Goal: Task Accomplishment & Management: Use online tool/utility

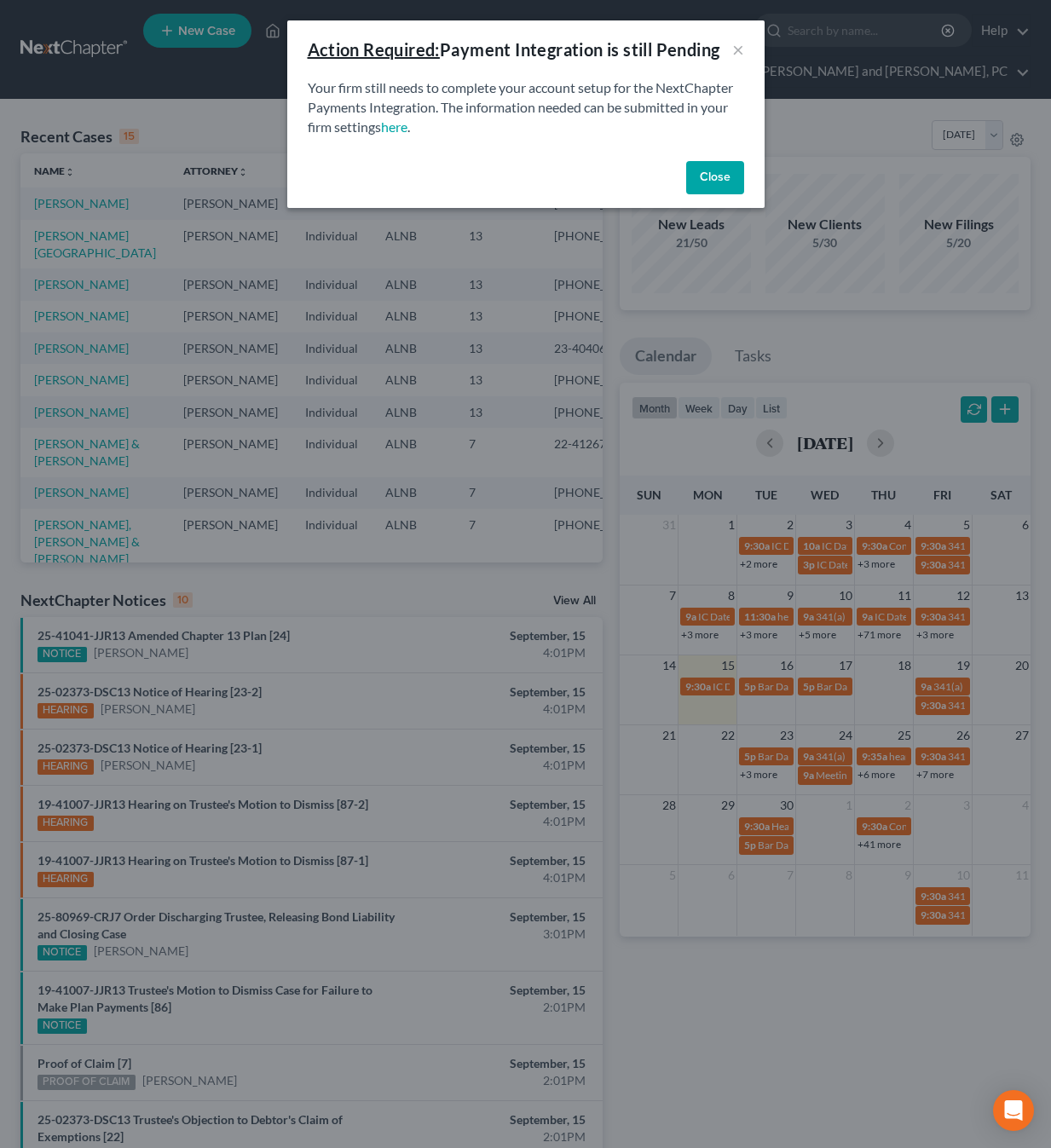
click at [720, 187] on button "Close" at bounding box center [716, 178] width 58 height 34
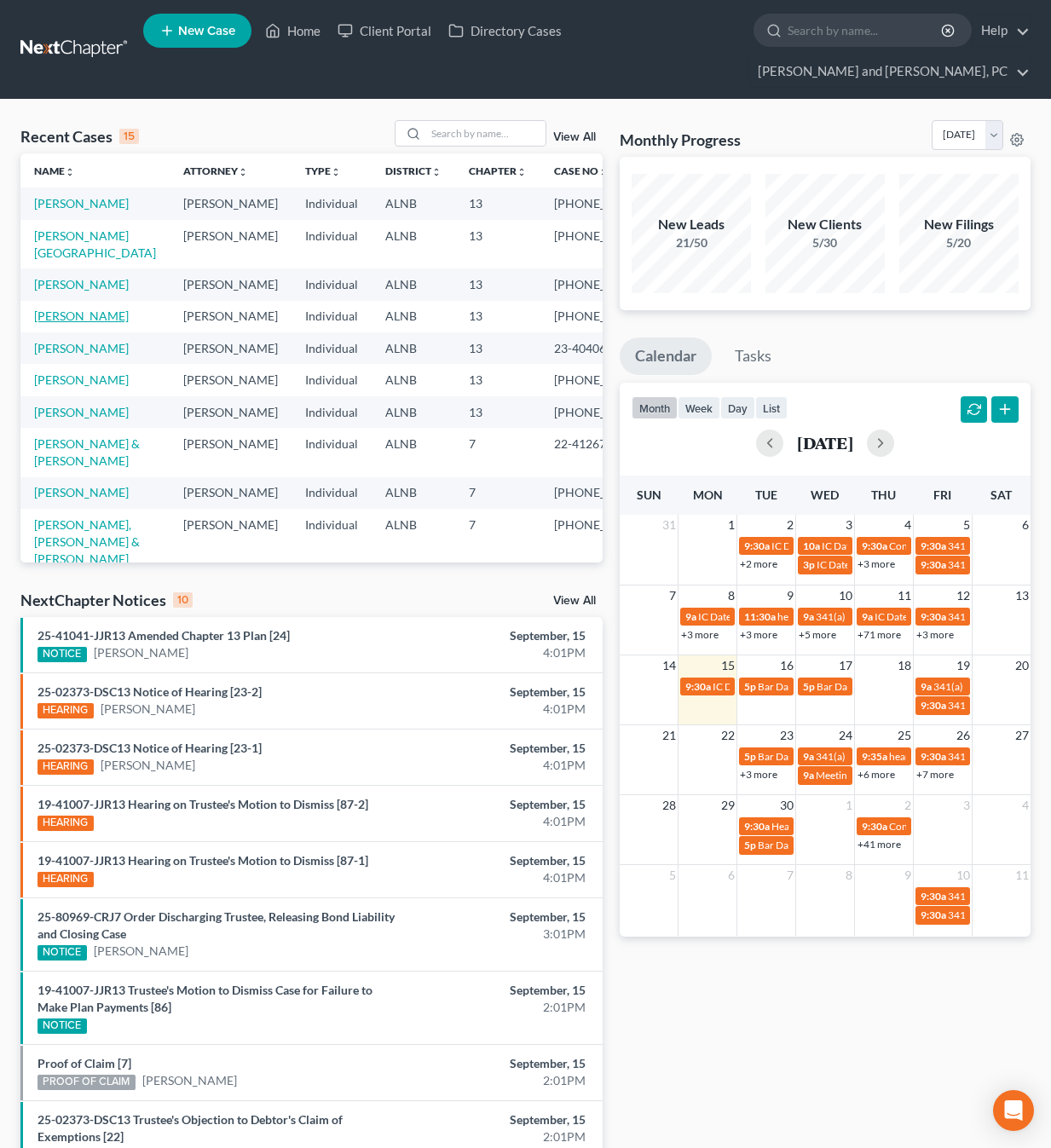
click at [80, 323] on link "[PERSON_NAME]" at bounding box center [82, 315] width 95 height 15
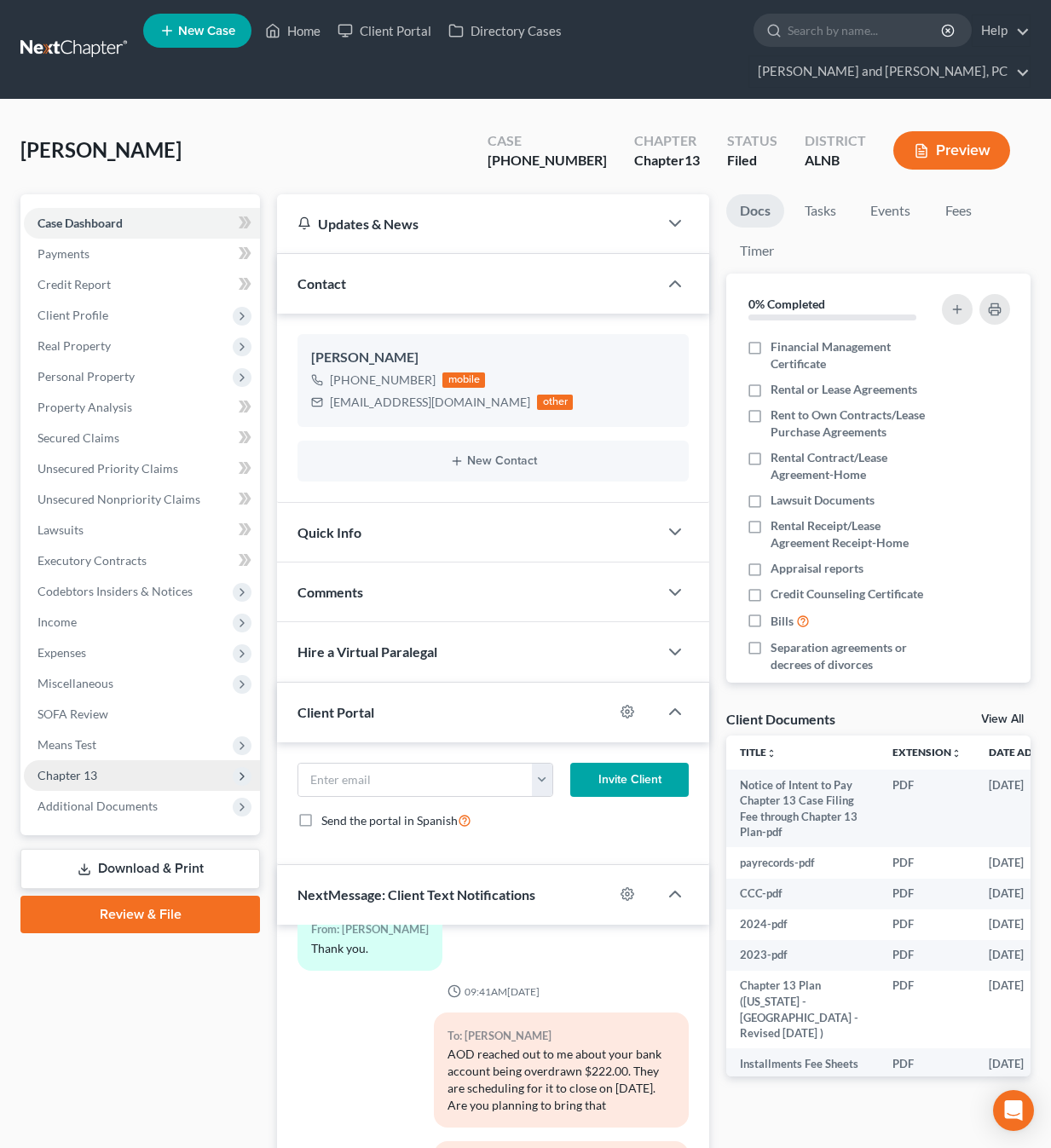
click at [95, 768] on span "Chapter 13" at bounding box center [68, 775] width 60 height 15
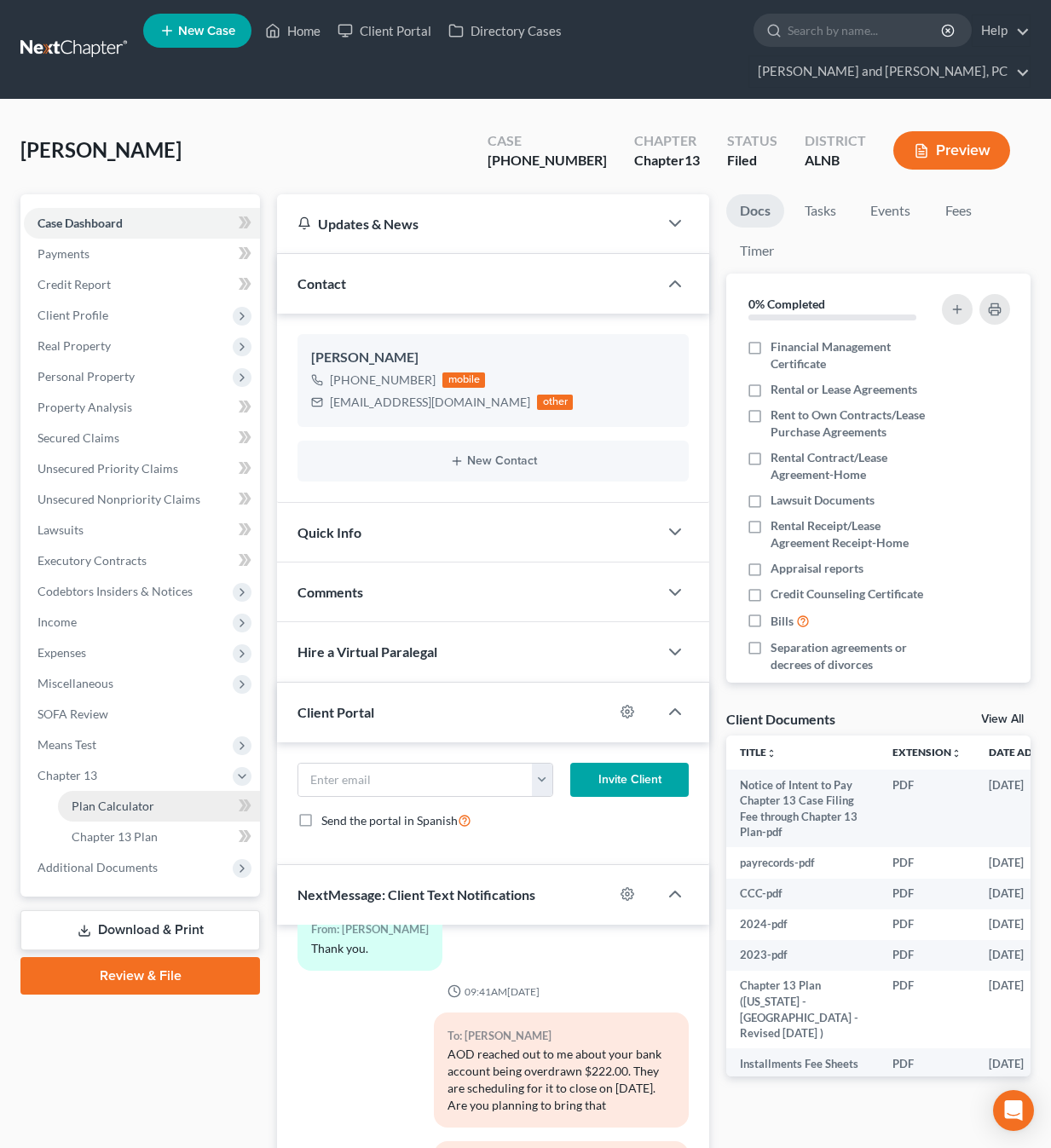
click at [108, 791] on link "Plan Calculator" at bounding box center [159, 806] width 202 height 31
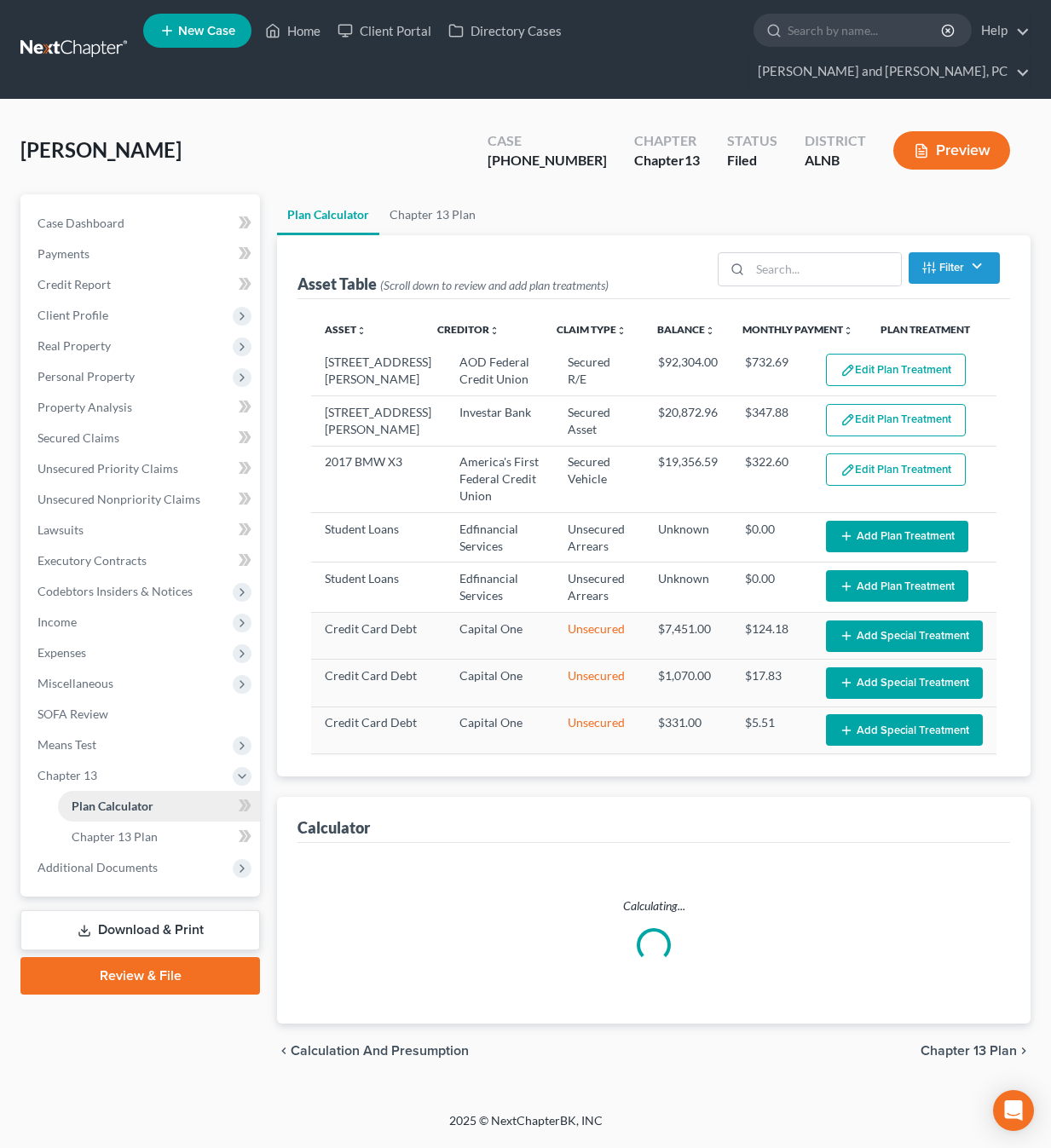
select select "59"
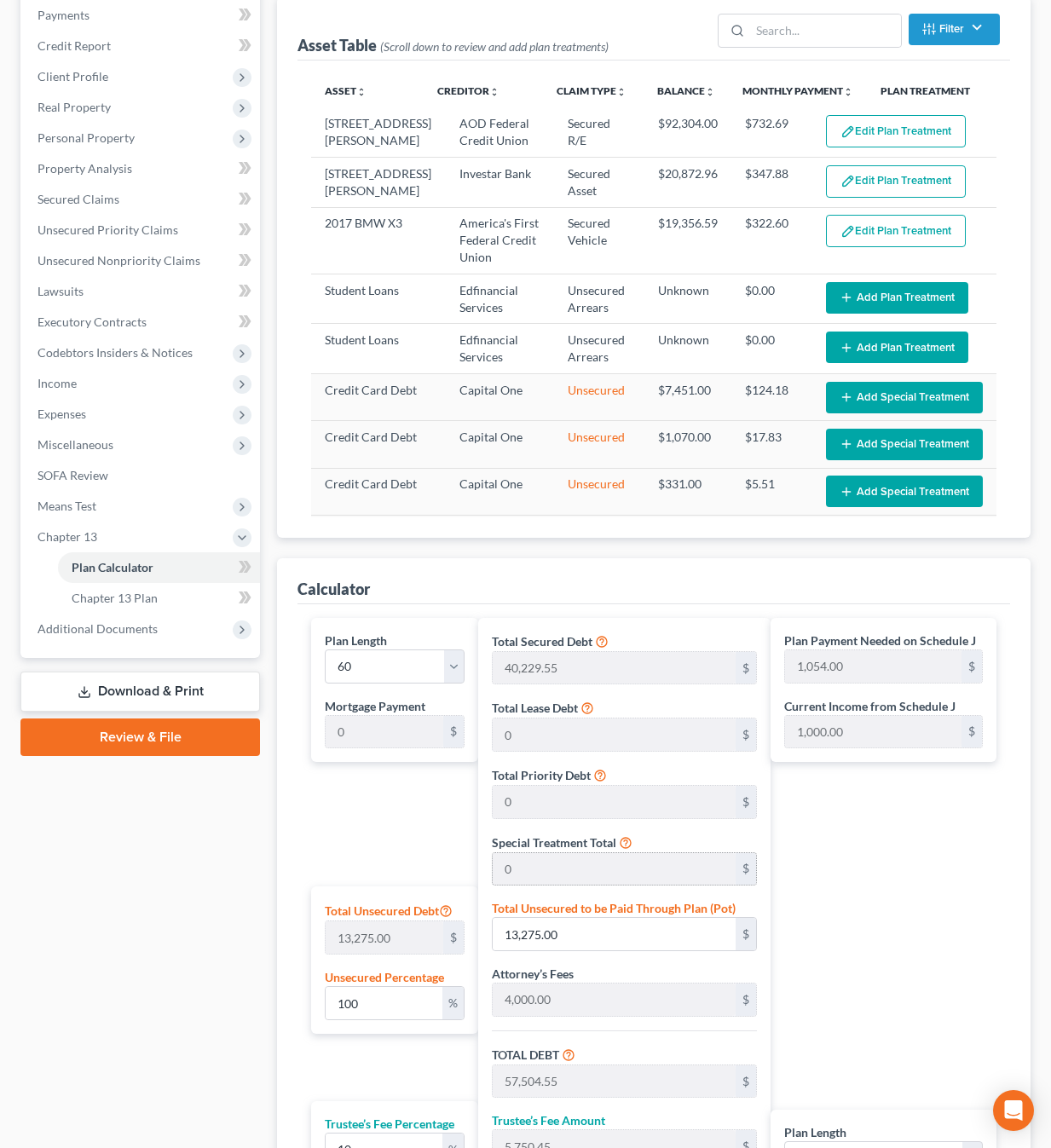
scroll to position [240, 0]
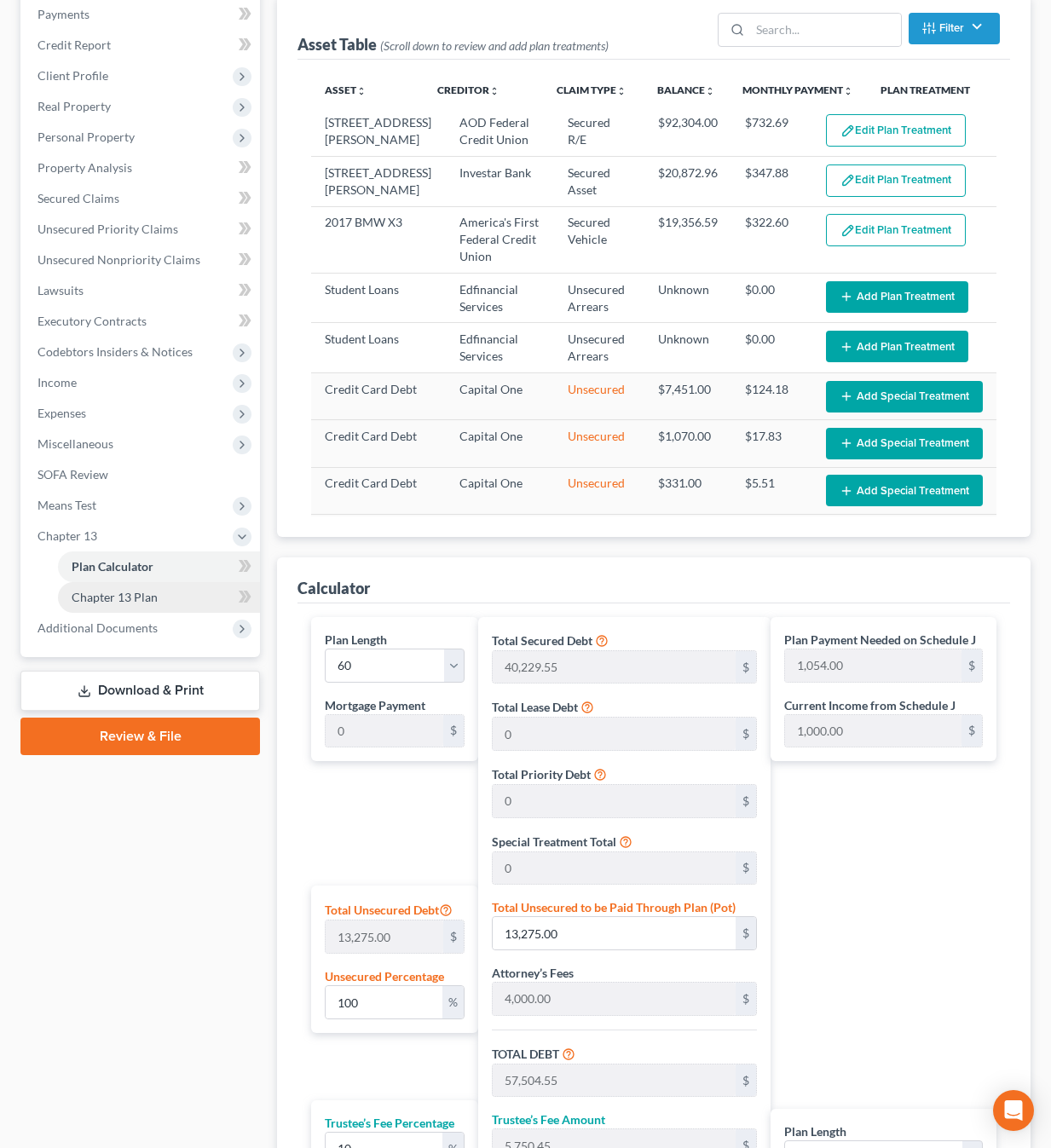
click at [124, 590] on span "Chapter 13 Plan" at bounding box center [115, 597] width 86 height 15
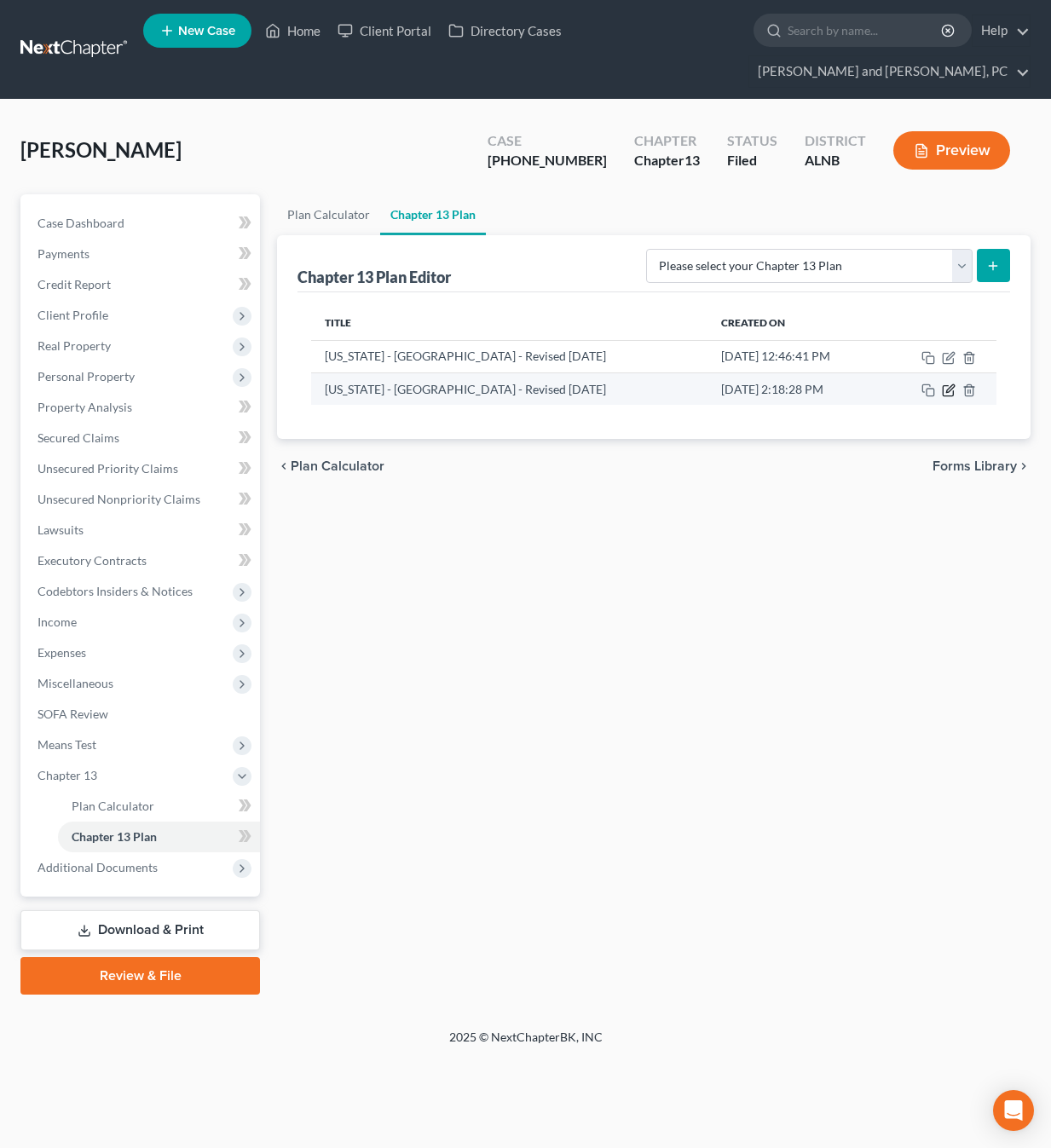
click at [946, 384] on icon "button" at bounding box center [949, 391] width 14 height 14
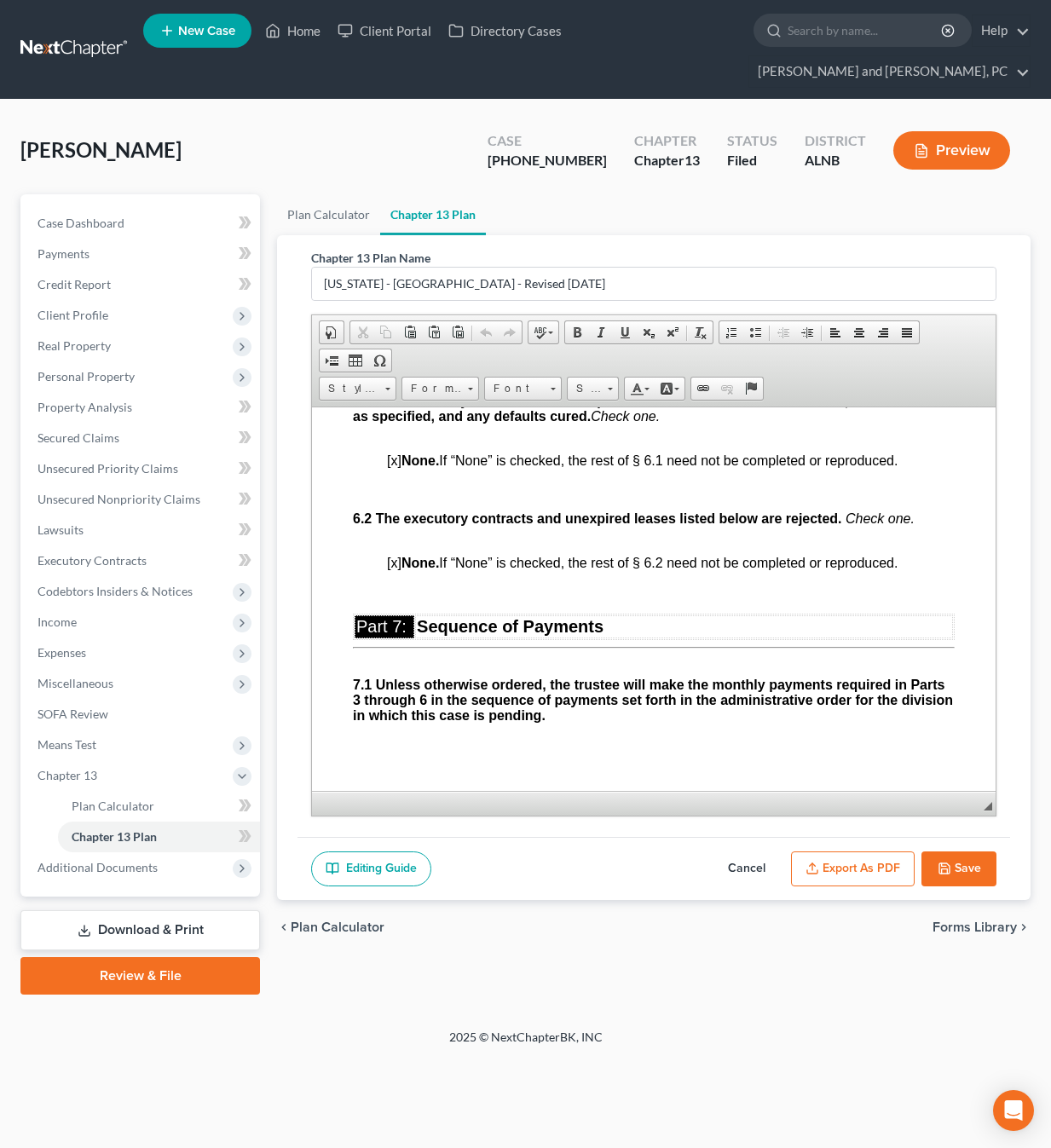
scroll to position [5754, 0]
click at [46, 34] on link at bounding box center [75, 49] width 109 height 31
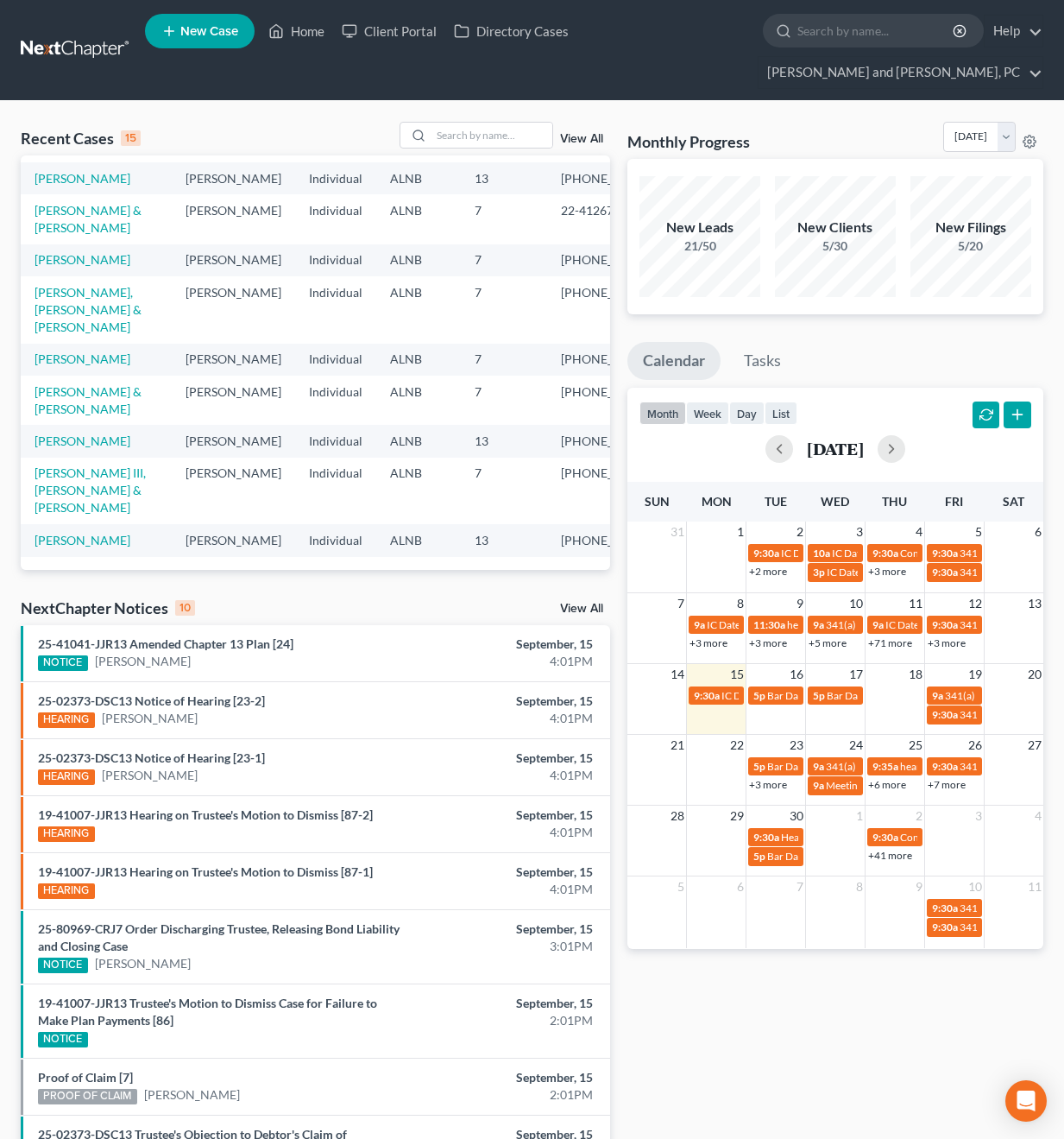
scroll to position [377, 0]
click at [797, 35] on input "search" at bounding box center [876, 31] width 158 height 32
type input "ramsey"
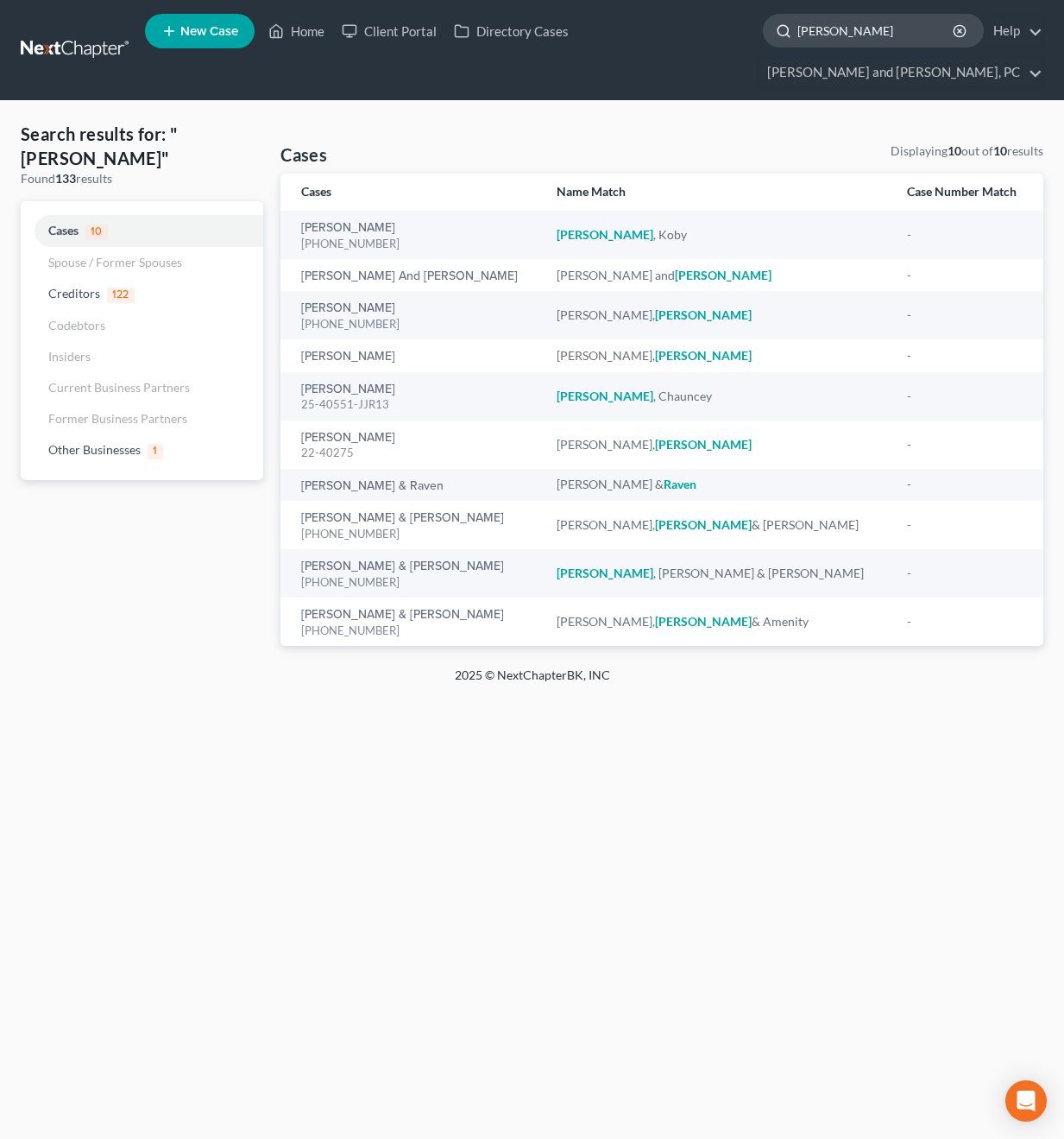
click at [797, 35] on input "ramsey" at bounding box center [876, 31] width 158 height 32
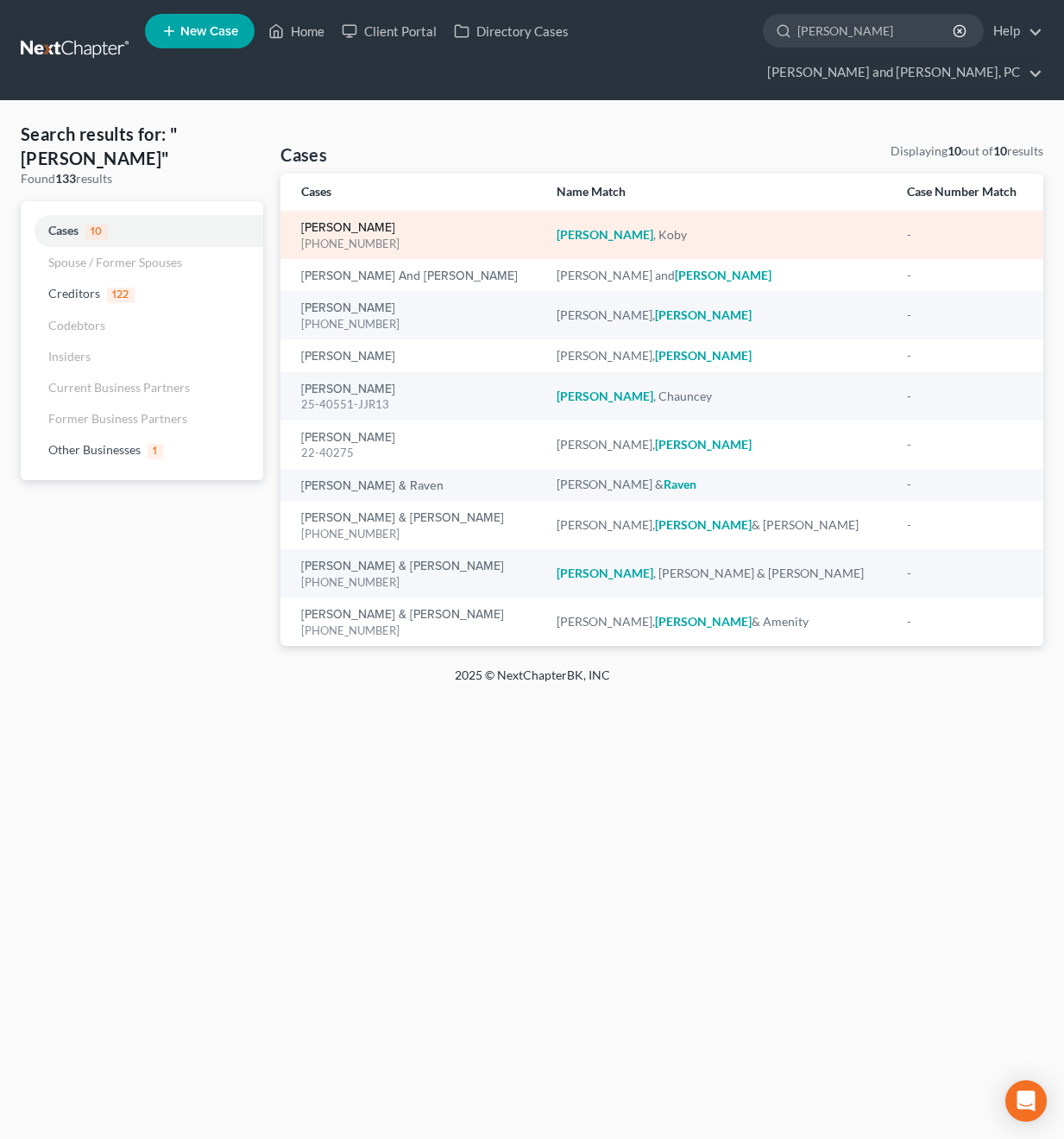
click at [333, 222] on link "Ramsey, Koby" at bounding box center [348, 229] width 94 height 12
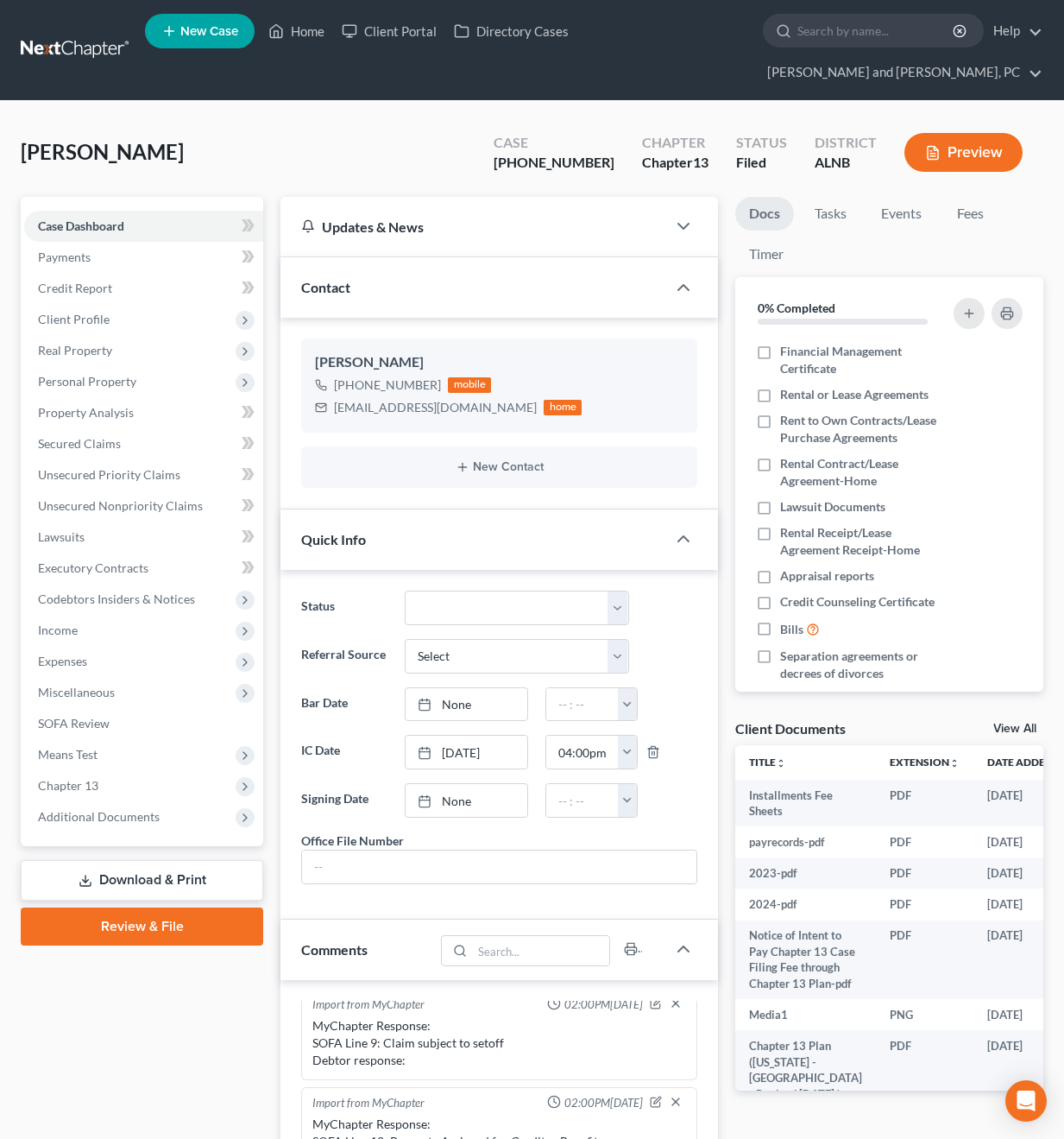
scroll to position [8579, 0]
click at [90, 778] on span "Chapter 13" at bounding box center [68, 785] width 60 height 15
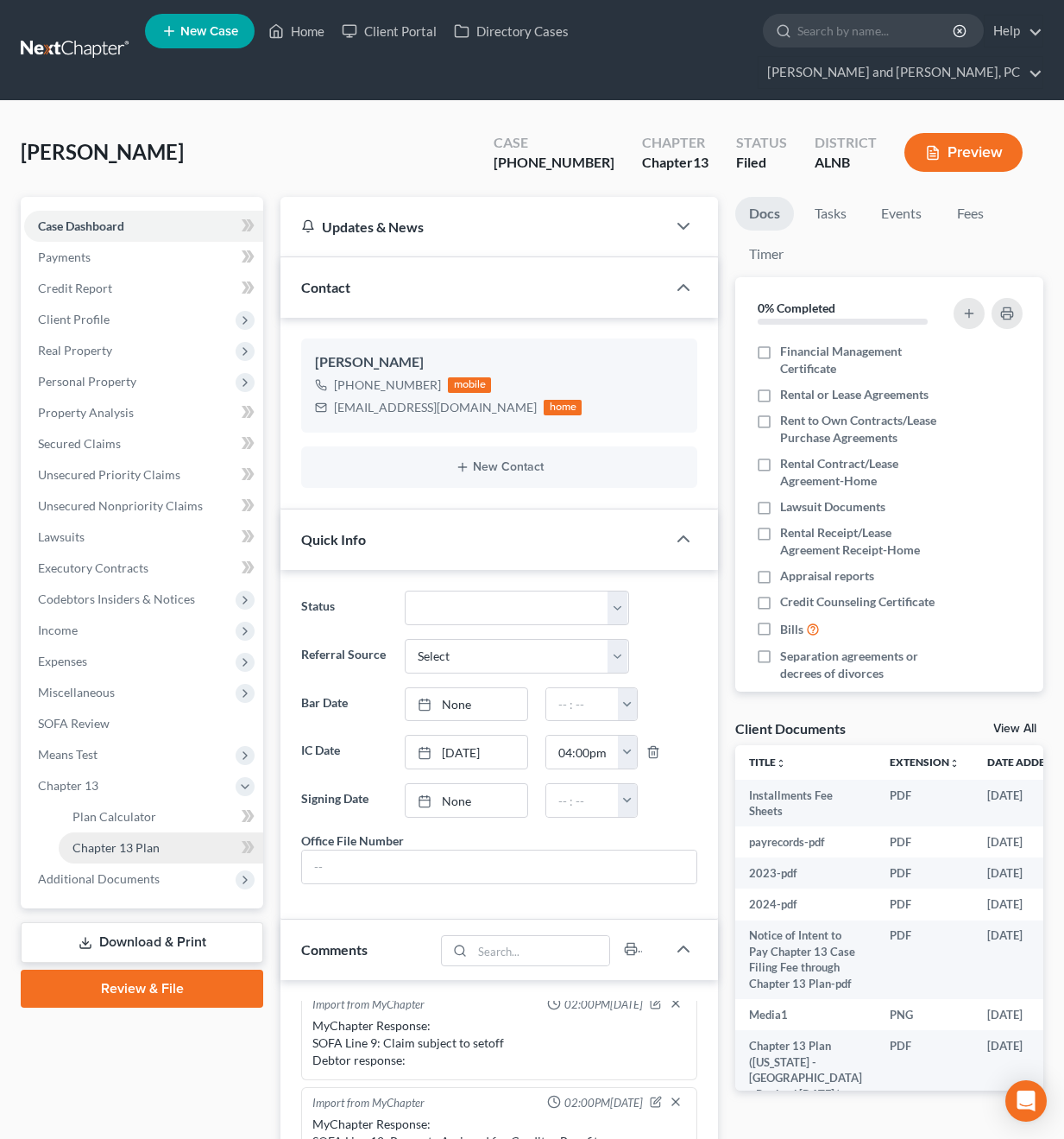
click at [99, 840] on span "Chapter 13 Plan" at bounding box center [116, 847] width 87 height 15
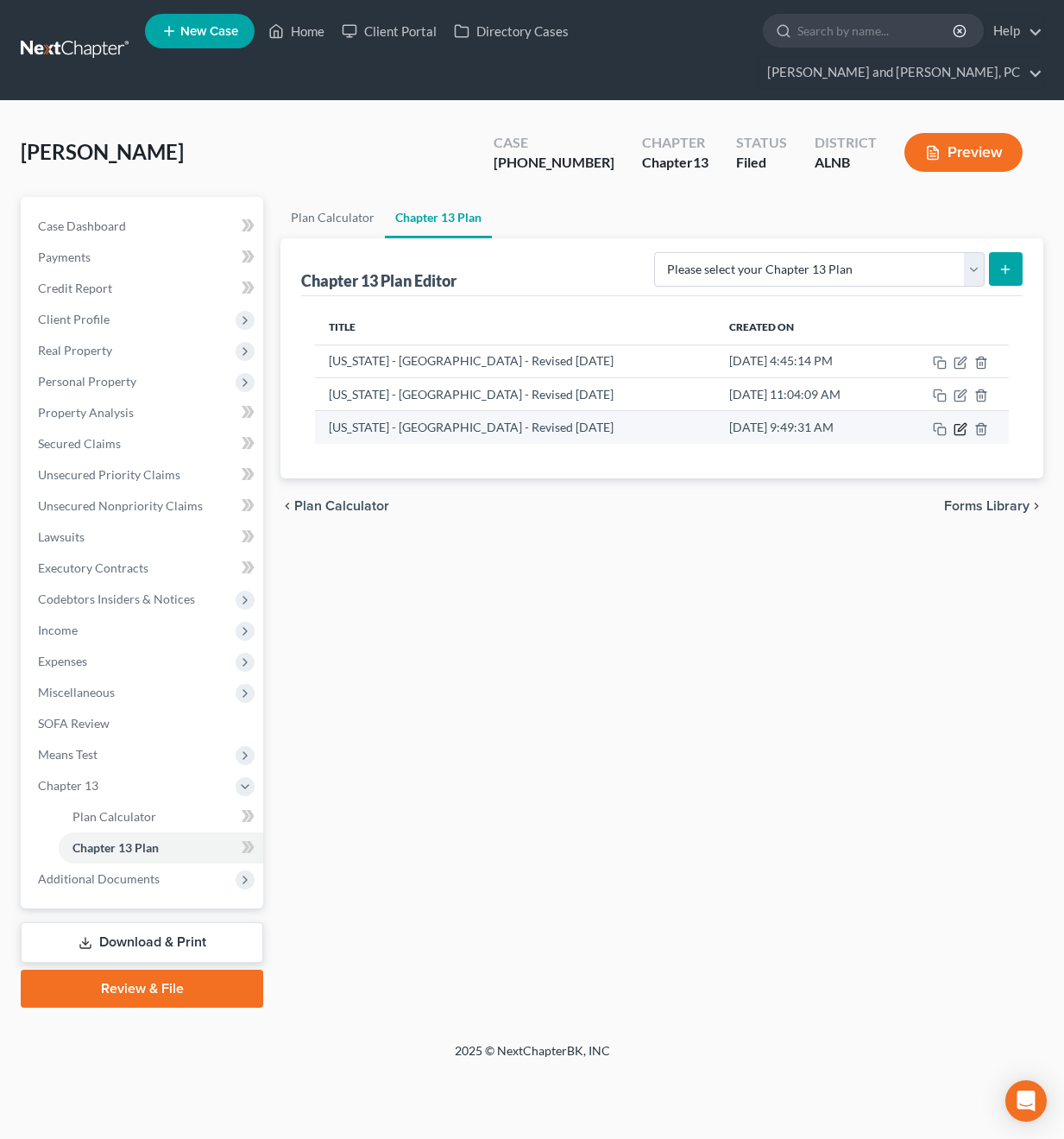
click at [955, 424] on icon "button" at bounding box center [960, 429] width 11 height 11
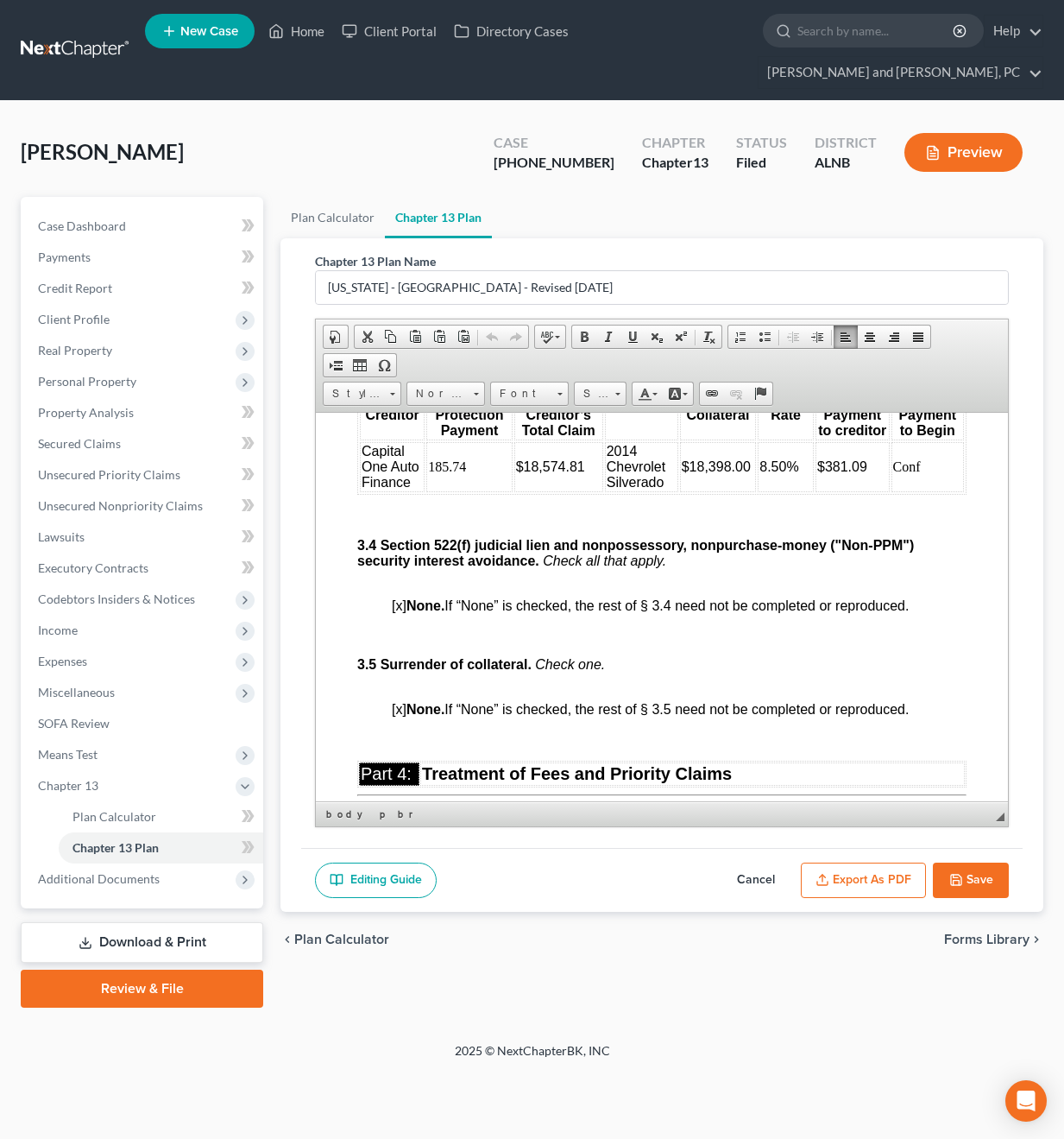
click at [729, 665] on body "IN THE UNITED STATES BANKRUPTCY COURT FOR THE NORTHERN DISTRICT OF ALABAMA Fill…" at bounding box center [662, 614] width 610 height 6562
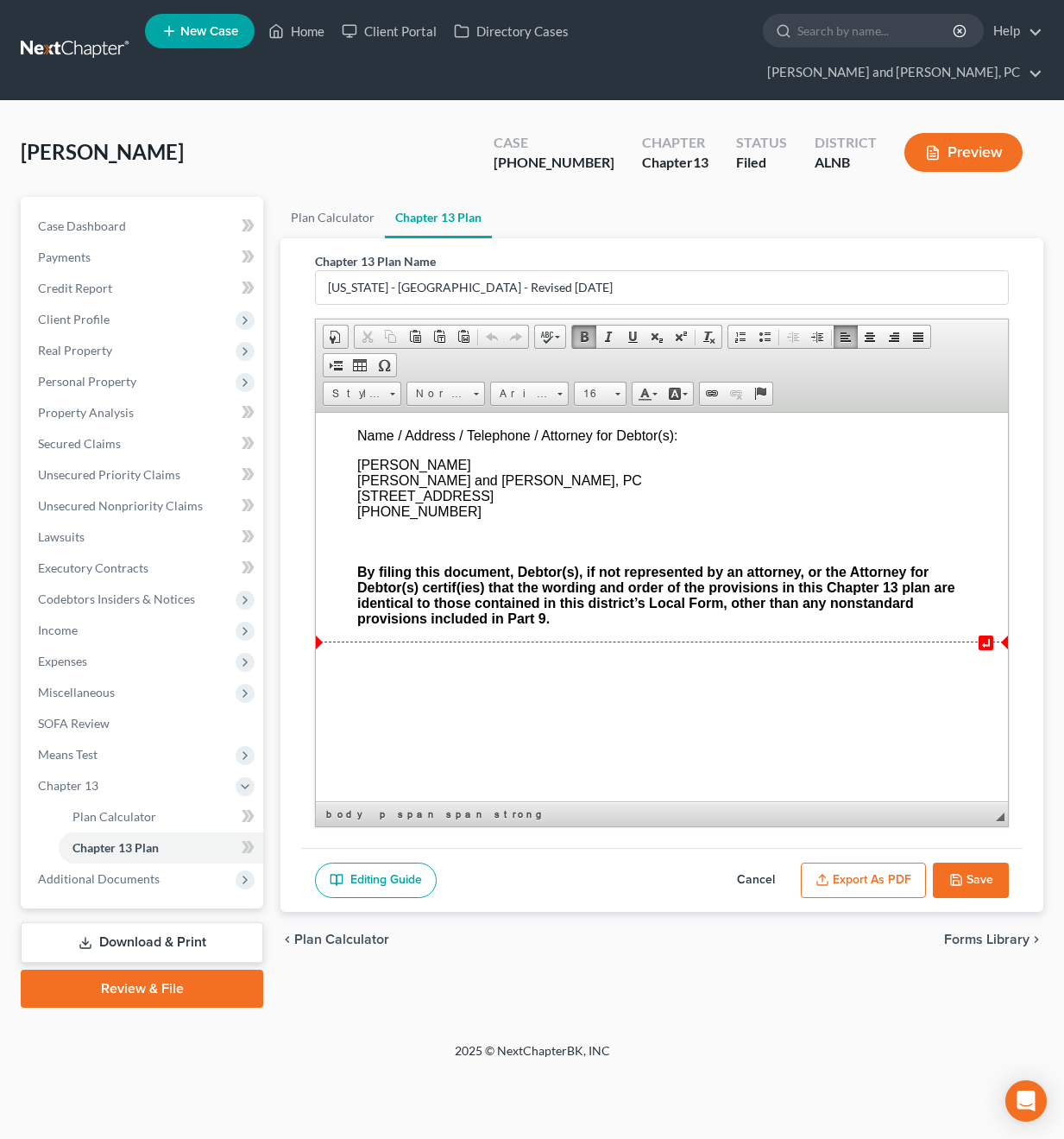
scroll to position [6272, 0]
click at [797, 40] on input "search" at bounding box center [876, 31] width 158 height 32
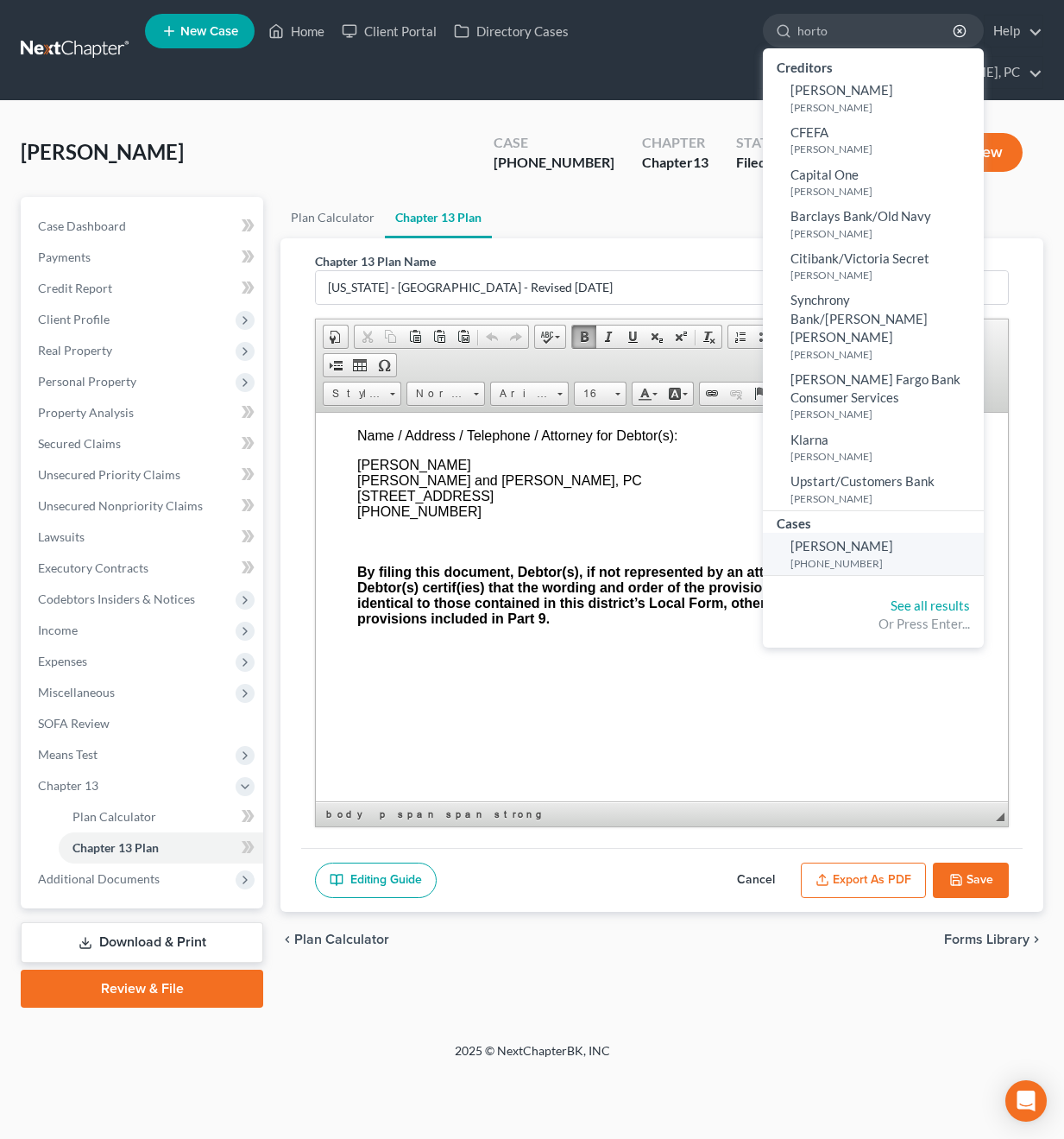
type input "horto"
click at [790, 538] on span "Horton, Tiffany" at bounding box center [842, 545] width 103 height 15
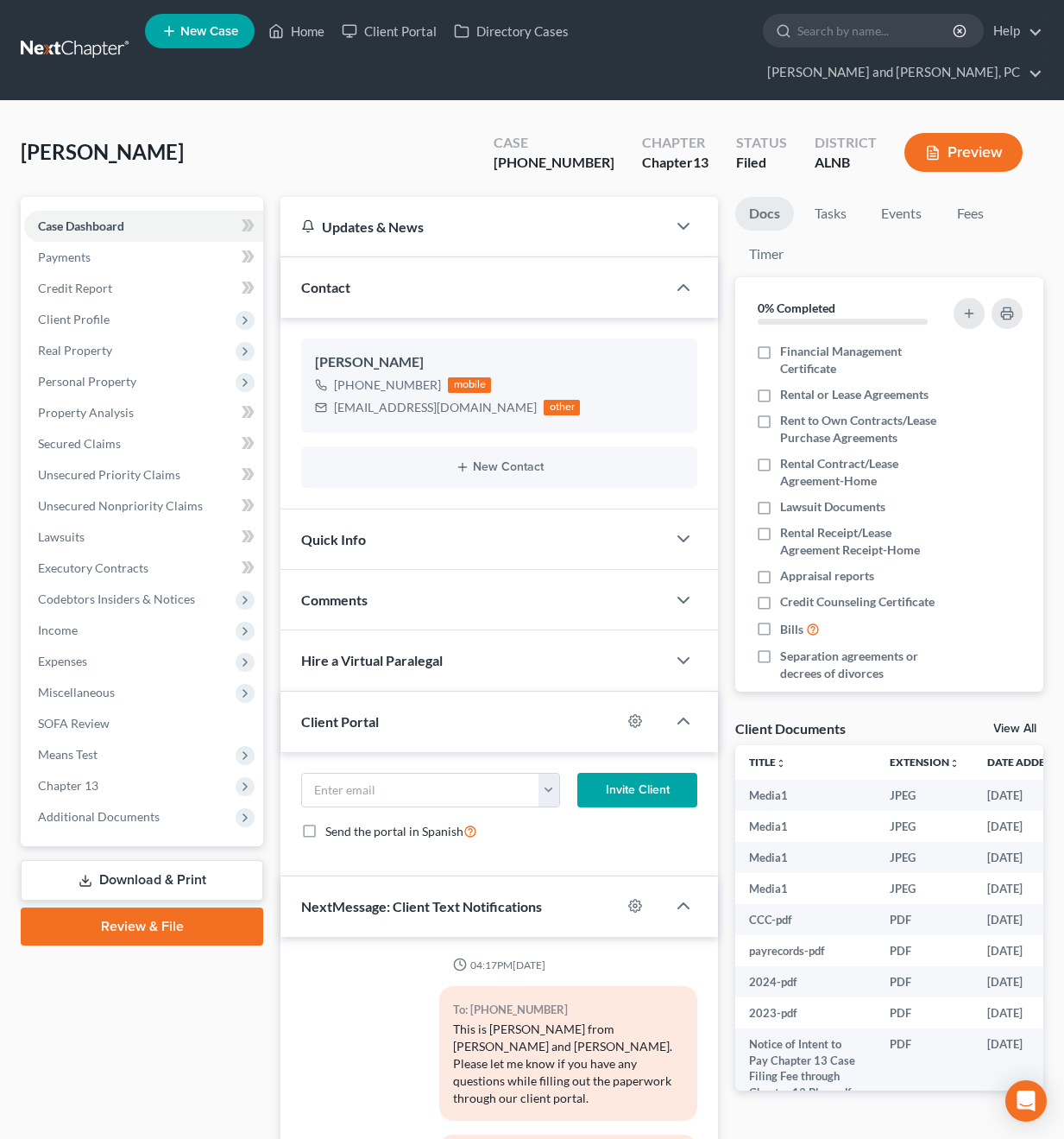
scroll to position [8068, 0]
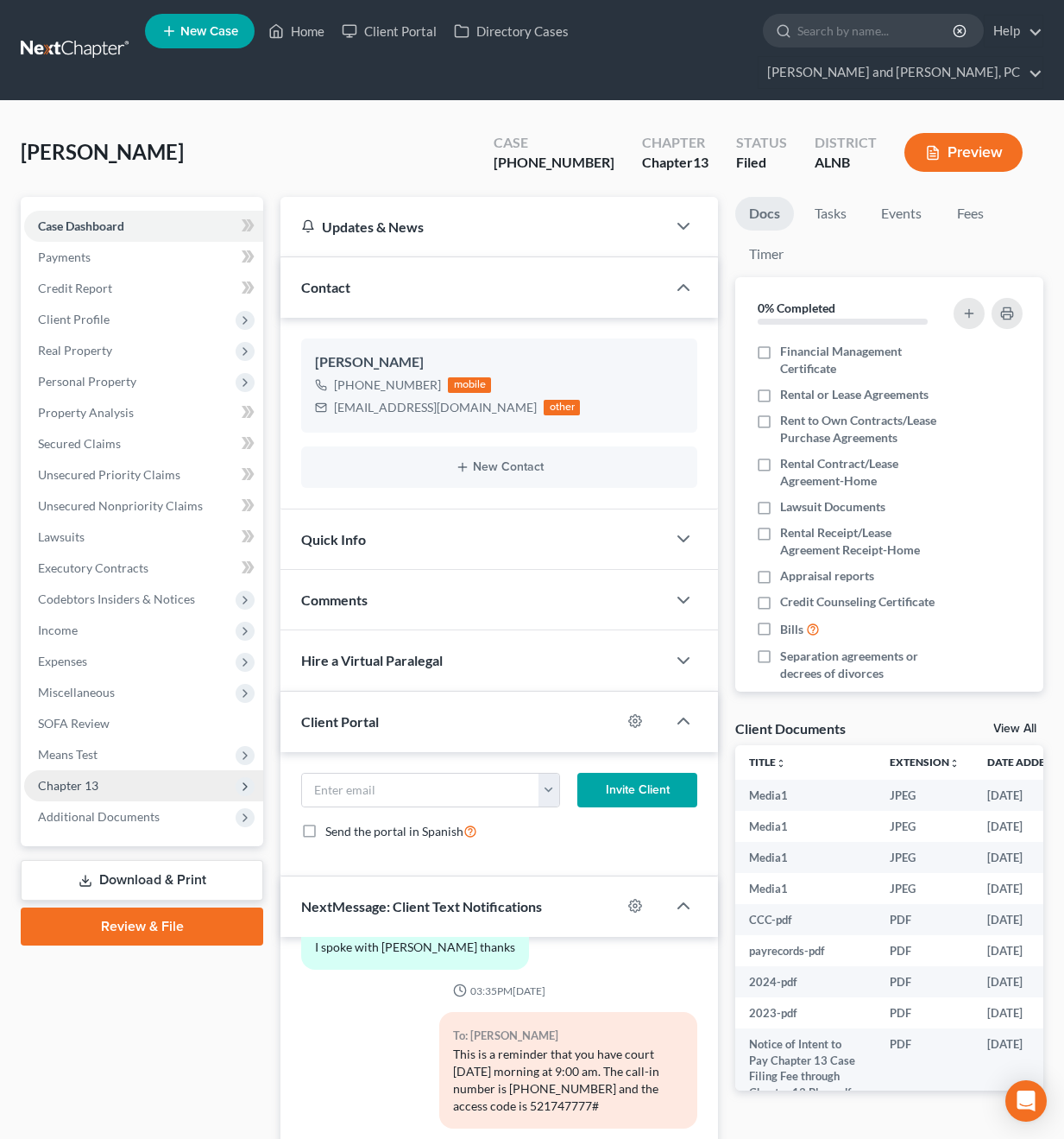
click at [74, 778] on span "Chapter 13" at bounding box center [68, 785] width 60 height 15
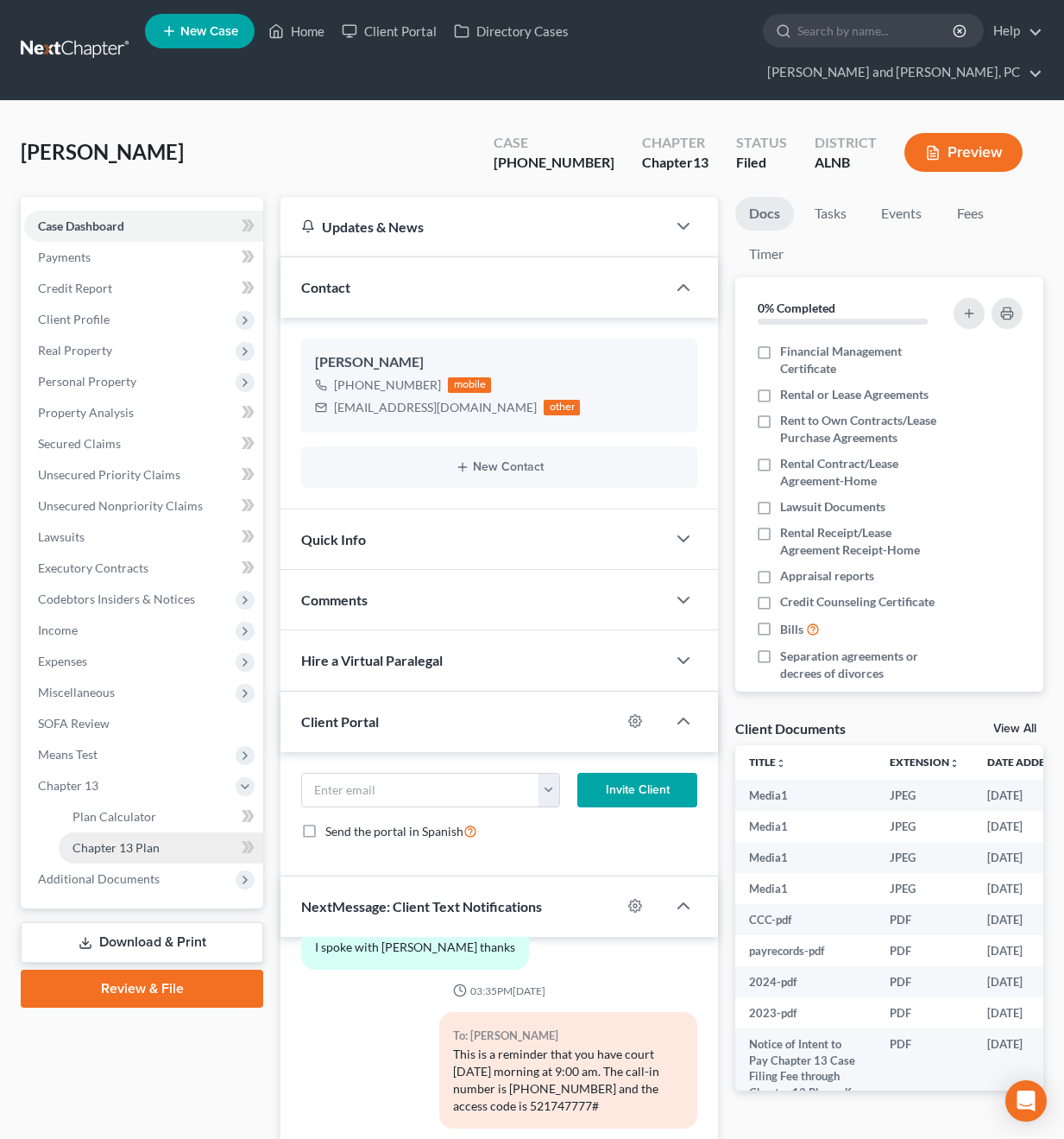
click at [119, 840] on span "Chapter 13 Plan" at bounding box center [116, 847] width 87 height 15
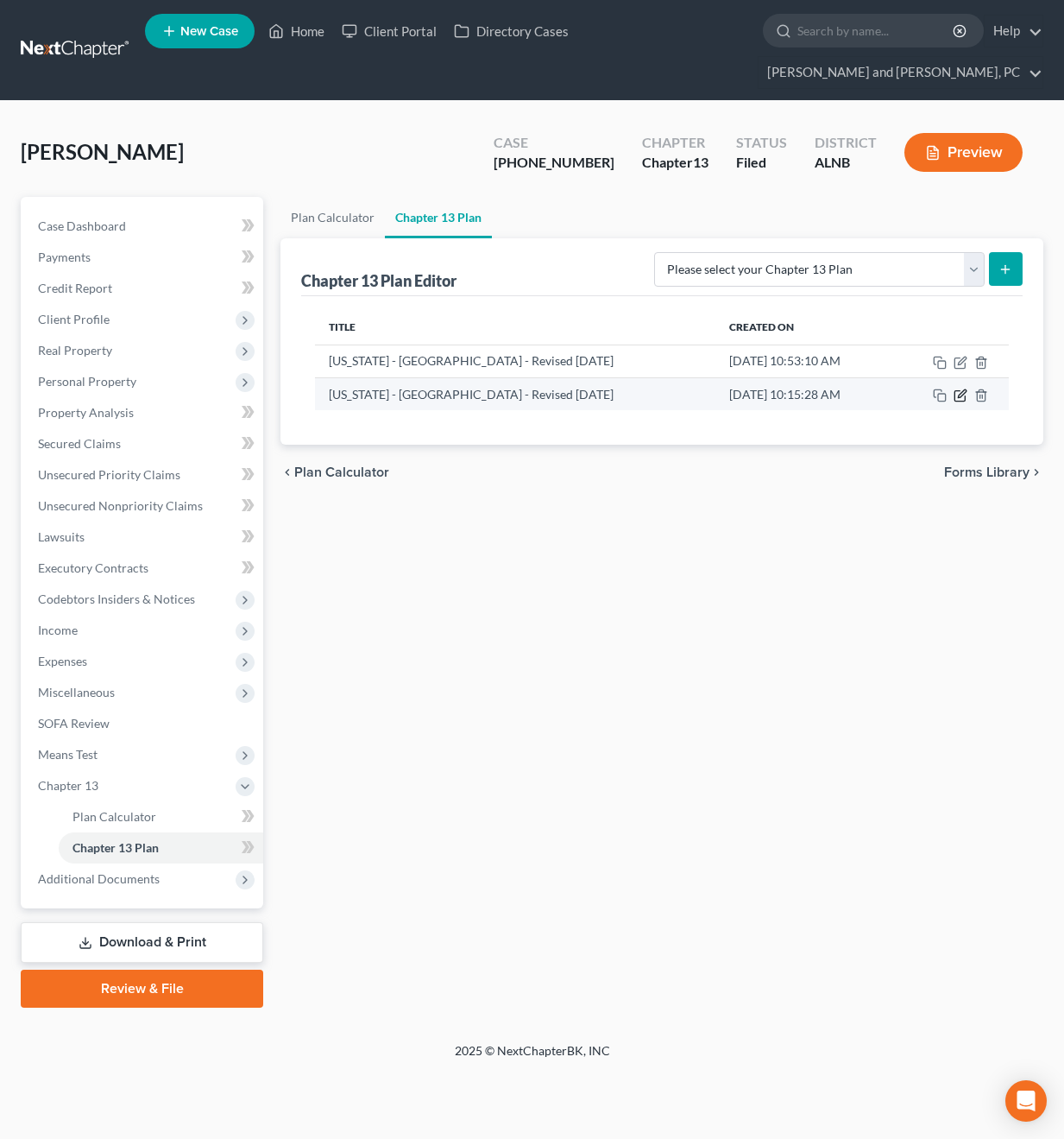
click at [957, 389] on icon "button" at bounding box center [961, 396] width 14 height 14
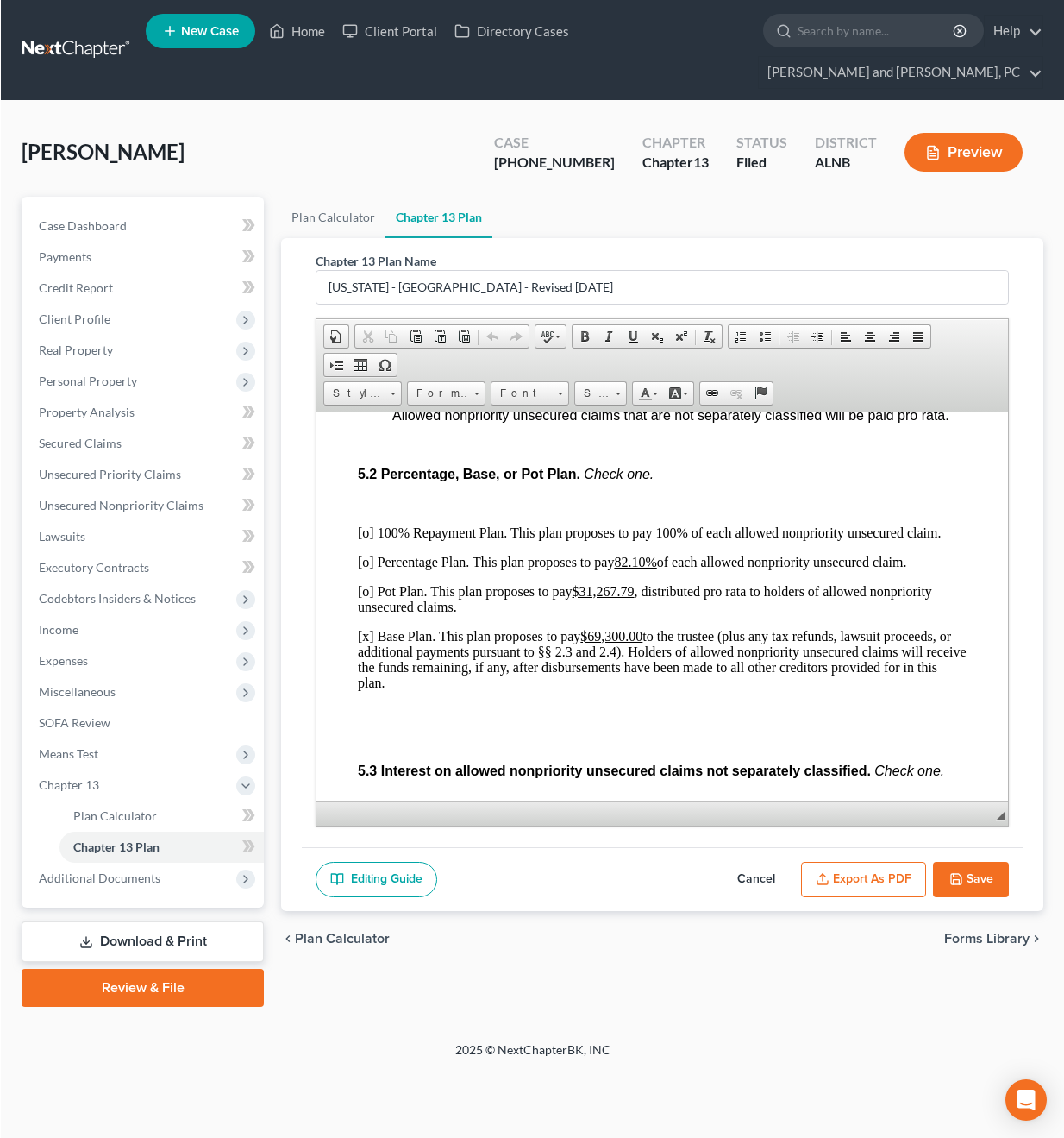
scroll to position [4426, 0]
